Goal: Information Seeking & Learning: Learn about a topic

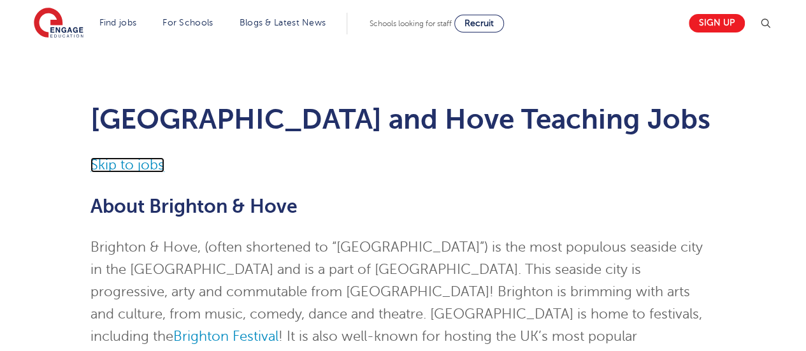
click at [149, 165] on link "Skip to jobs" at bounding box center [128, 164] width 74 height 15
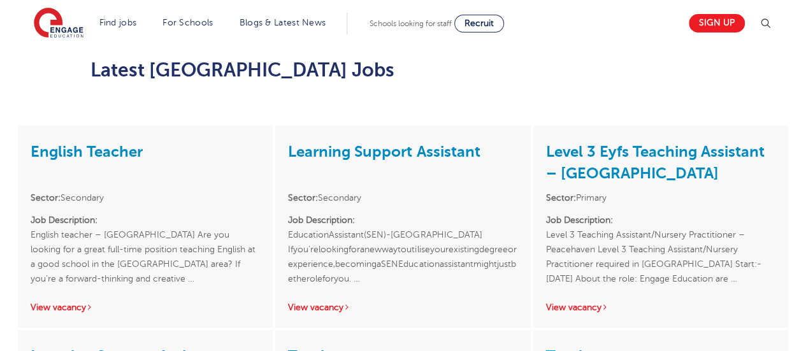
scroll to position [1079, 0]
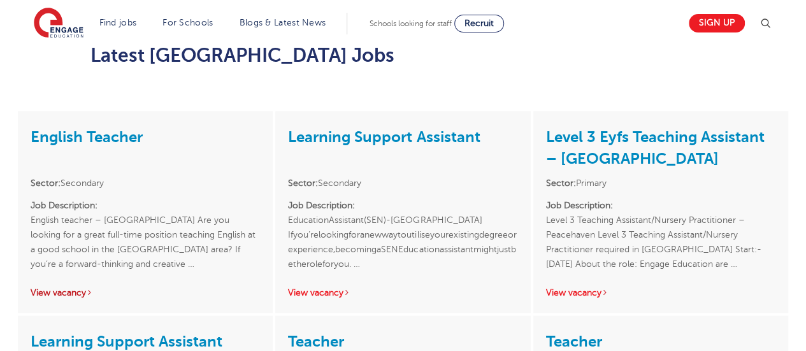
click at [69, 287] on link "View vacancy" at bounding box center [62, 292] width 62 height 10
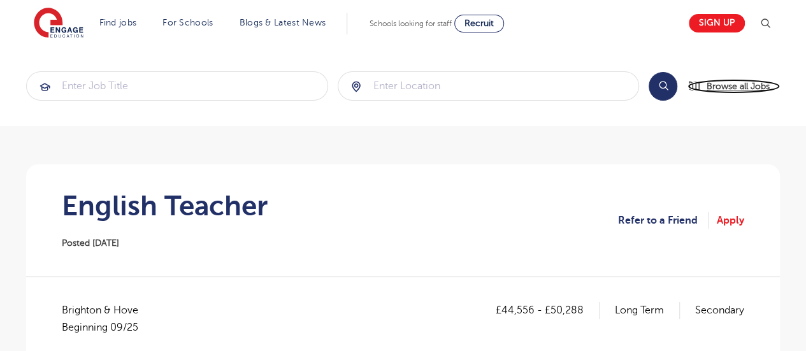
click at [745, 88] on span "Browse all Jobs" at bounding box center [738, 86] width 63 height 15
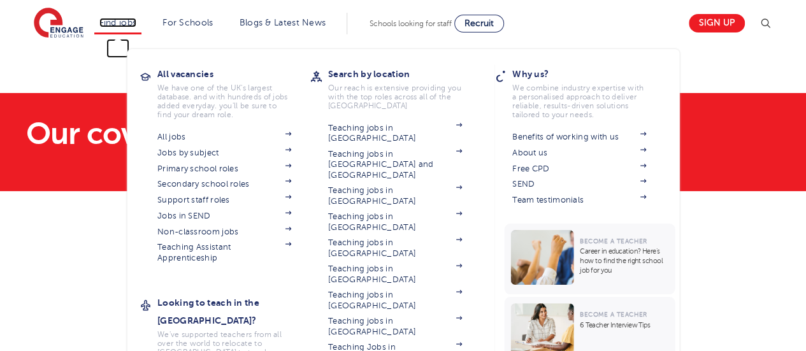
click at [117, 18] on link "Find jobs" at bounding box center [118, 23] width 38 height 10
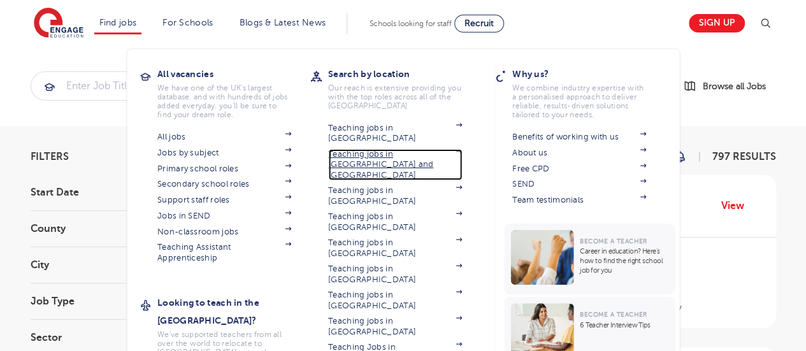
click at [379, 149] on link "Teaching jobs in [GEOGRAPHIC_DATA] and [GEOGRAPHIC_DATA]" at bounding box center [395, 164] width 134 height 31
